Goal: Find specific page/section: Find specific page/section

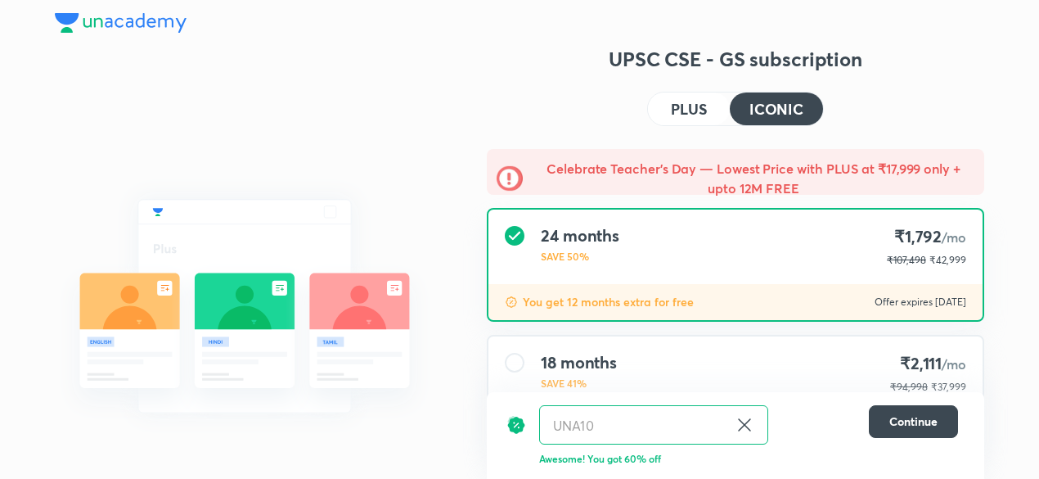
click at [124, 20] on img at bounding box center [121, 23] width 132 height 20
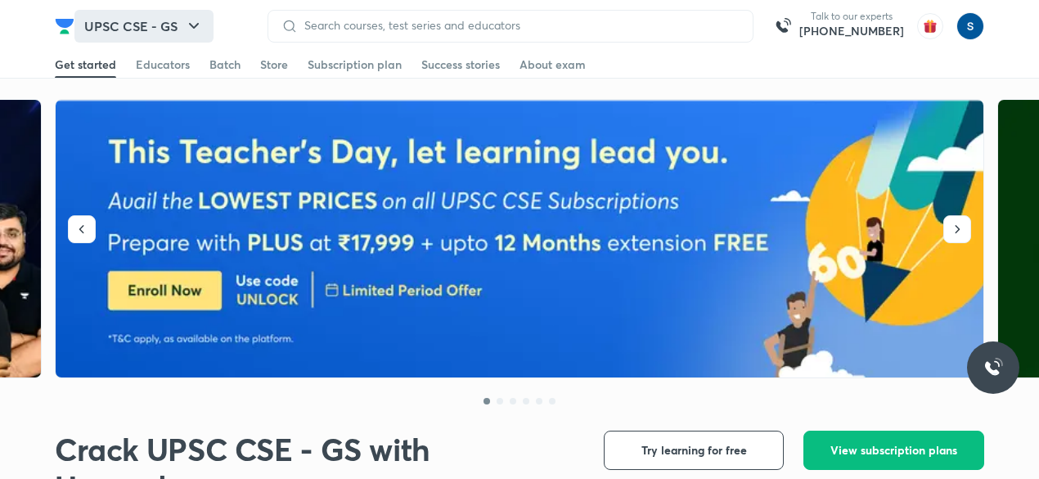
click at [178, 27] on button "UPSC CSE - GS" at bounding box center [143, 26] width 139 height 33
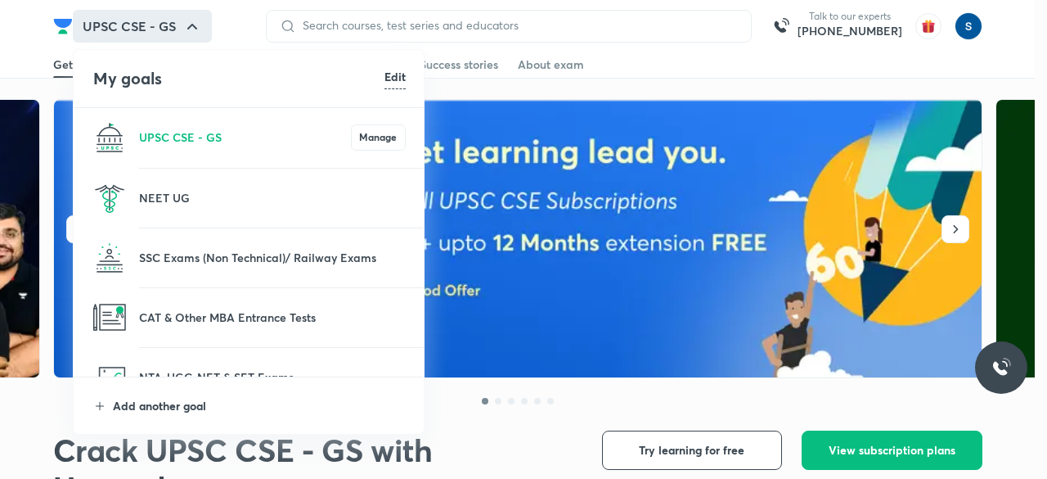
click at [236, 408] on p "Add another goal" at bounding box center [259, 405] width 293 height 17
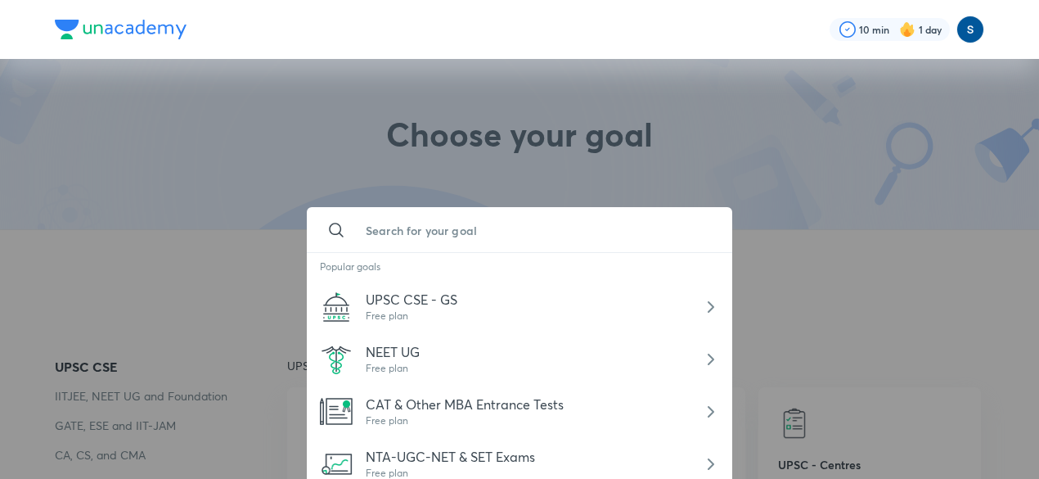
click at [362, 209] on input "text" at bounding box center [536, 230] width 367 height 44
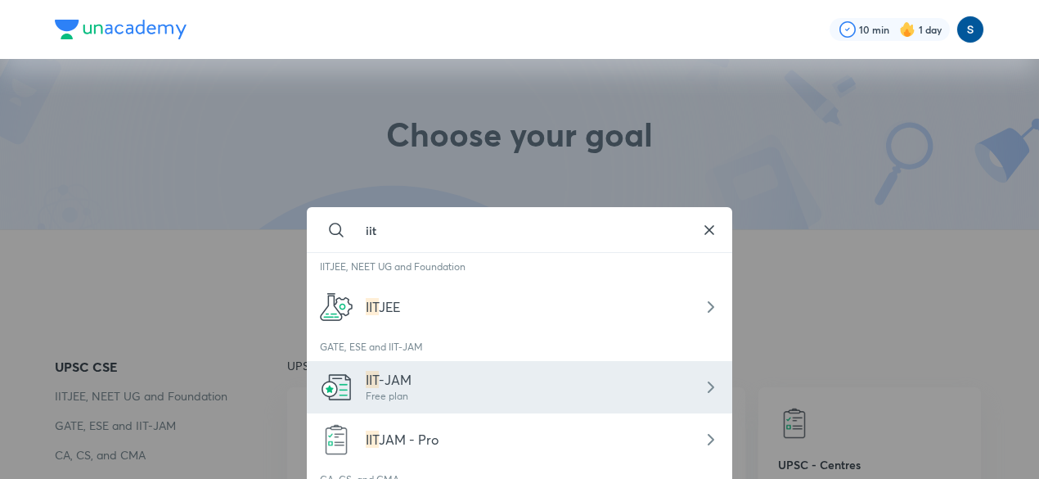
click at [398, 377] on span "-JAM" at bounding box center [395, 379] width 33 height 17
type input "IIT-JAM"
